Goal: Navigation & Orientation: Find specific page/section

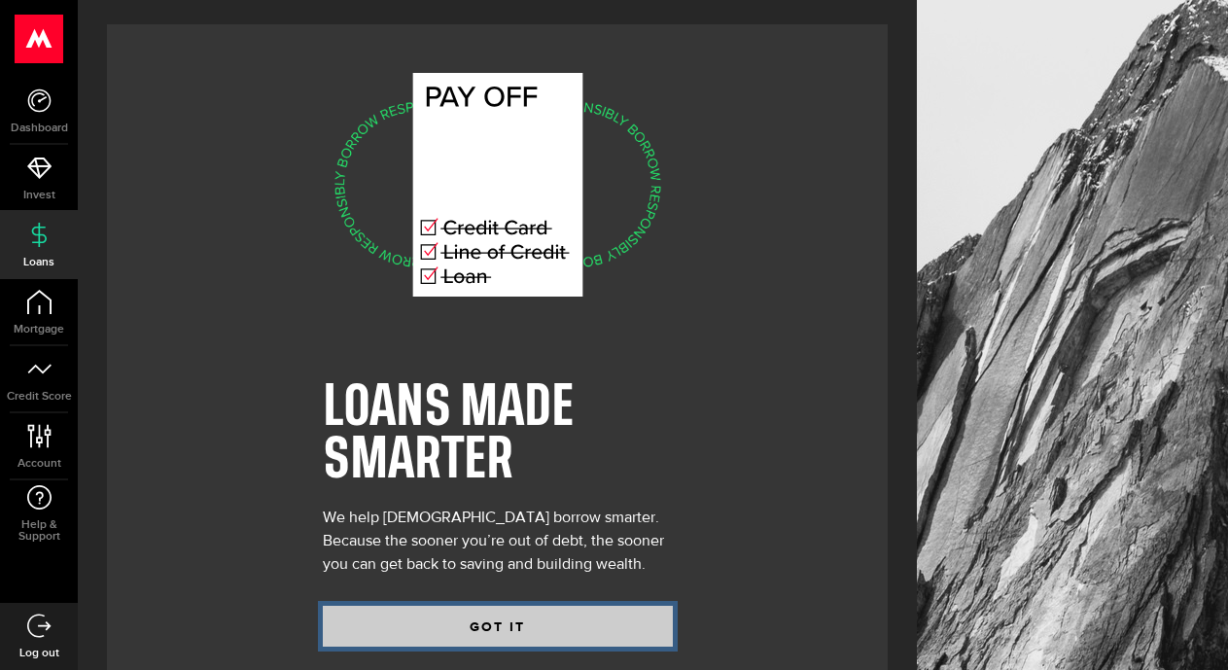
click at [519, 621] on button "GOT IT" at bounding box center [498, 626] width 350 height 41
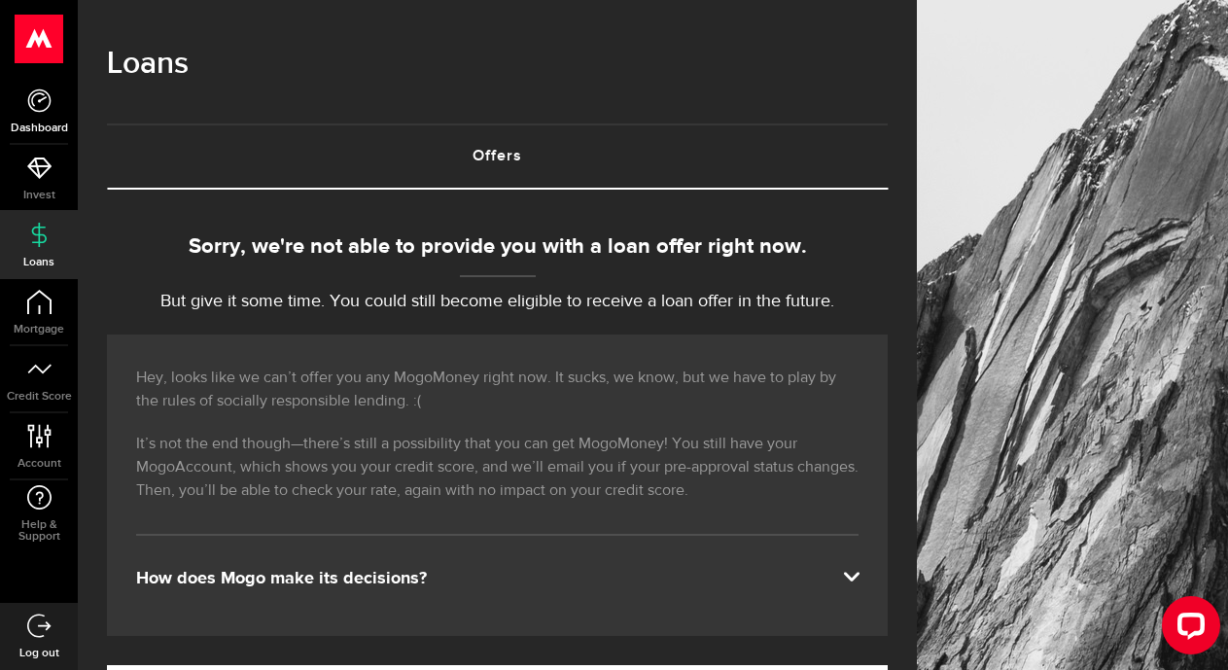
click at [35, 96] on icon at bounding box center [39, 100] width 24 height 24
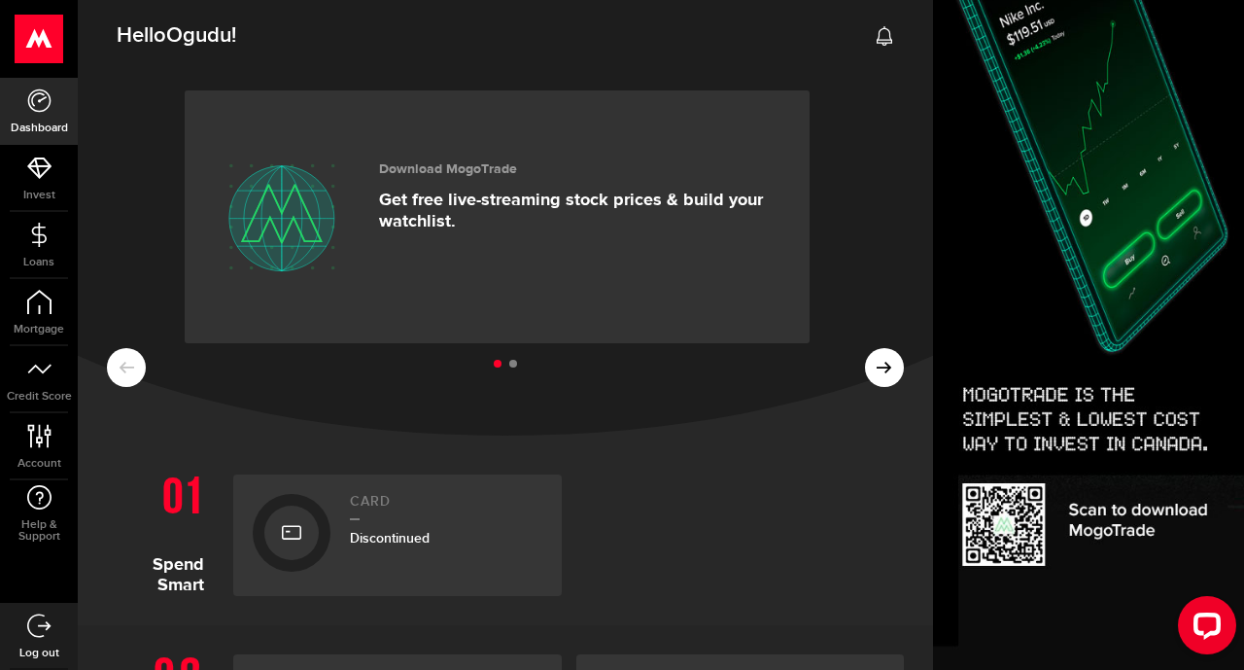
click at [38, 38] on use at bounding box center [40, 39] width 48 height 49
click at [41, 98] on icon at bounding box center [39, 100] width 24 height 24
click at [169, 33] on span "Hello [PERSON_NAME] !" at bounding box center [177, 36] width 120 height 41
